Goal: Use online tool/utility: Use online tool/utility

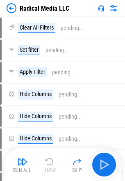
click at [12, 8] on img at bounding box center [12, 8] width 10 height 10
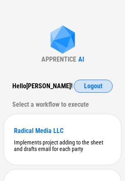
click at [90, 84] on span "Logout" at bounding box center [93, 86] width 18 height 7
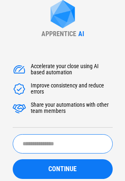
click at [37, 139] on input "text" at bounding box center [63, 143] width 100 height 19
paste input "**********"
type input "**********"
click at [13, 159] on button "CONTINUE" at bounding box center [63, 169] width 100 height 20
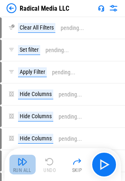
click at [21, 165] on img "button" at bounding box center [23, 161] width 10 height 10
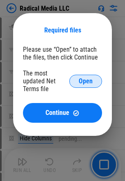
click at [76, 76] on button "Open" at bounding box center [85, 81] width 33 height 13
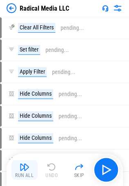
click at [25, 170] on img "button" at bounding box center [25, 167] width 10 height 10
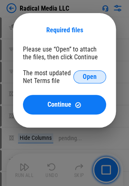
click at [96, 76] on button "Open" at bounding box center [89, 76] width 33 height 13
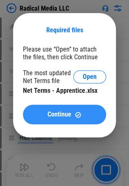
click at [54, 108] on button "Continue" at bounding box center [64, 115] width 83 height 20
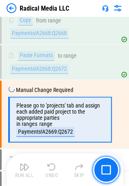
scroll to position [1685, 0]
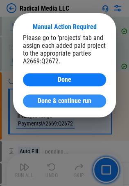
click at [65, 104] on span "Done & continue run" at bounding box center [65, 101] width 54 height 7
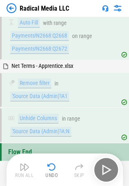
scroll to position [1814, 0]
